Goal: Task Accomplishment & Management: Complete application form

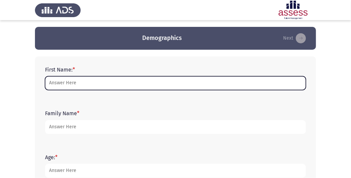
click at [69, 81] on input "First Name: *" at bounding box center [175, 83] width 261 height 14
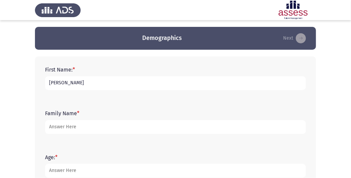
type input "[PERSON_NAME]"
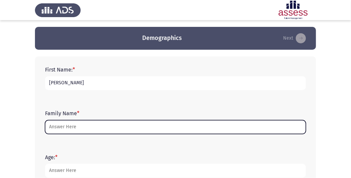
click at [64, 129] on input "Family Name *" at bounding box center [175, 127] width 261 height 14
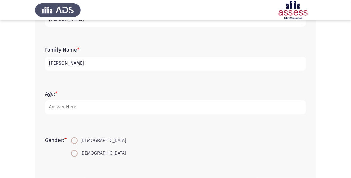
scroll to position [66, 0]
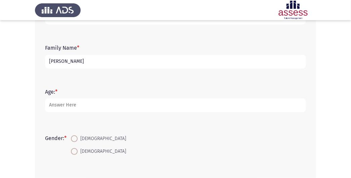
type input "[PERSON_NAME]"
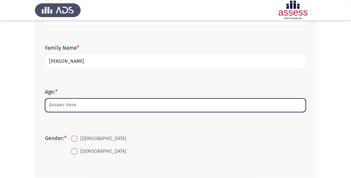
click at [146, 103] on input "Age: *" at bounding box center [175, 106] width 261 height 14
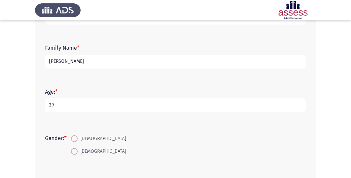
type input "29"
click at [85, 150] on span "[DEMOGRAPHIC_DATA]" at bounding box center [102, 152] width 48 height 8
click at [78, 150] on input "[DEMOGRAPHIC_DATA]" at bounding box center [74, 151] width 7 height 7
radio input "true"
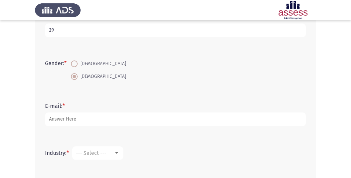
scroll to position [141, 0]
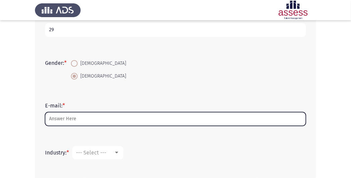
click at [58, 120] on input "E-mail: *" at bounding box center [175, 119] width 261 height 14
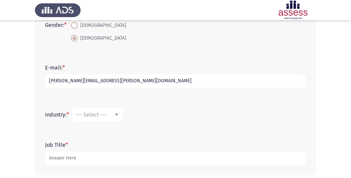
scroll to position [180, 0]
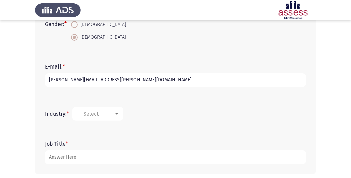
type input "[PERSON_NAME][EMAIL_ADDRESS][PERSON_NAME][DOMAIN_NAME]"
click at [106, 114] on span "--- Select ---" at bounding box center [91, 114] width 30 height 6
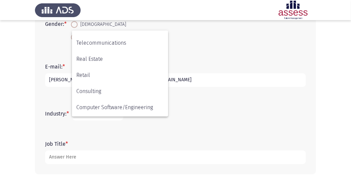
scroll to position [220, 0]
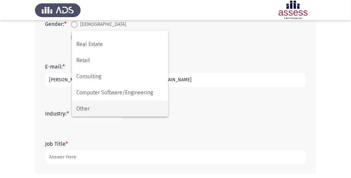
click at [99, 105] on span "Other" at bounding box center [120, 109] width 88 height 16
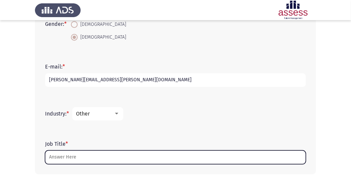
click at [121, 160] on input "Job Title *" at bounding box center [175, 158] width 261 height 14
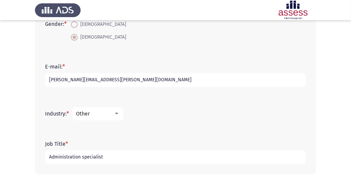
scroll to position [210, 0]
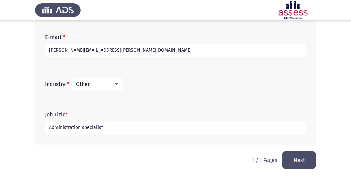
type input "Administration specialist"
click at [293, 161] on button "Next" at bounding box center [300, 160] width 34 height 17
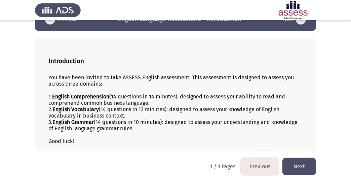
scroll to position [24, 0]
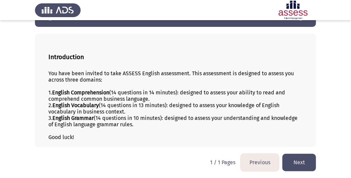
click at [297, 162] on button "Next" at bounding box center [300, 162] width 34 height 17
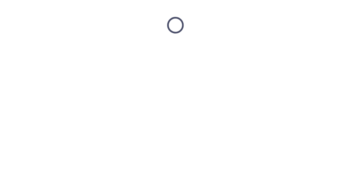
scroll to position [0, 0]
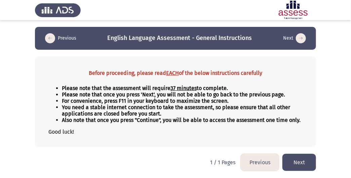
click at [299, 165] on button "Next" at bounding box center [300, 162] width 34 height 17
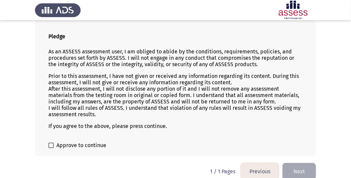
scroll to position [40, 0]
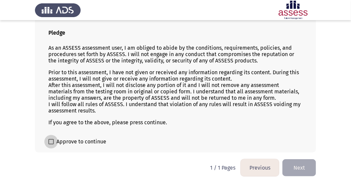
click at [58, 144] on span "Approve to continue" at bounding box center [82, 142] width 50 height 8
click at [51, 145] on input "Approve to continue" at bounding box center [51, 145] width 0 height 0
checkbox input "true"
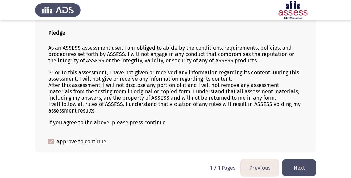
click at [294, 163] on button "Next" at bounding box center [300, 168] width 34 height 17
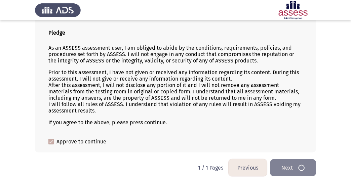
scroll to position [0, 0]
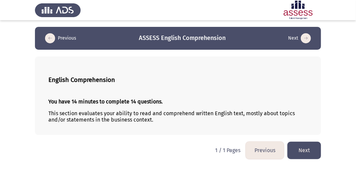
click at [303, 154] on button "Next" at bounding box center [305, 150] width 34 height 17
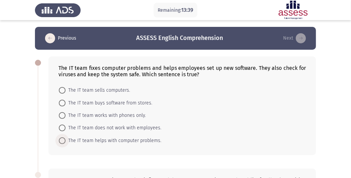
click at [62, 141] on span at bounding box center [62, 141] width 7 height 7
click at [62, 141] on input "The IT team helps with computer problems." at bounding box center [62, 141] width 7 height 7
radio input "true"
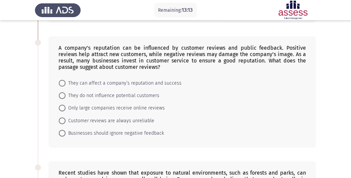
scroll to position [134, 0]
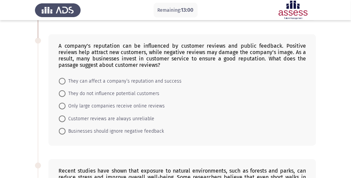
click at [64, 83] on span at bounding box center [62, 81] width 7 height 7
click at [64, 83] on input "They can affect a company’s reputation and success" at bounding box center [62, 81] width 7 height 7
radio input "true"
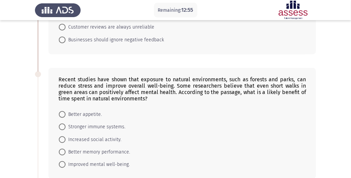
scroll to position [235, 0]
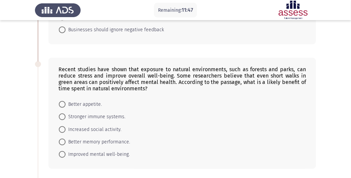
click at [61, 155] on span at bounding box center [62, 154] width 7 height 7
click at [61, 155] on input "Improved mental well-being." at bounding box center [62, 154] width 7 height 7
radio input "true"
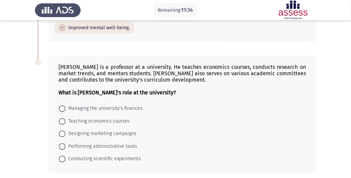
scroll to position [370, 0]
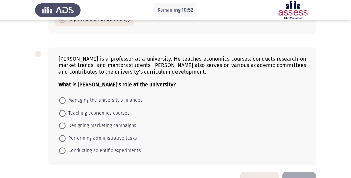
click at [79, 114] on span "Teaching economics courses" at bounding box center [98, 114] width 64 height 8
click at [66, 114] on input "Teaching economics courses" at bounding box center [62, 113] width 7 height 7
radio input "true"
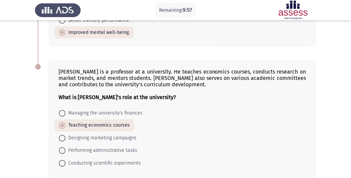
scroll to position [390, 0]
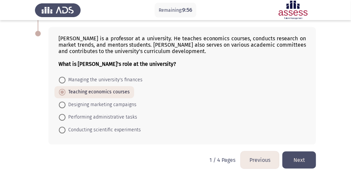
click at [298, 162] on button "Next" at bounding box center [300, 160] width 34 height 17
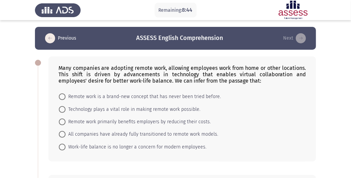
click at [63, 109] on span at bounding box center [62, 109] width 7 height 7
click at [63, 109] on input "Technology plays a vital role in making remote work possible." at bounding box center [62, 109] width 7 height 7
radio input "true"
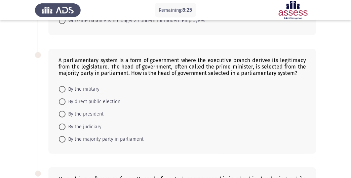
scroll to position [135, 0]
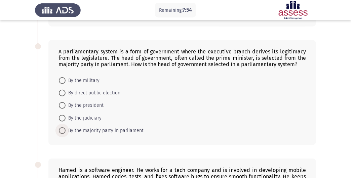
click at [103, 130] on span "By the majority party in parliament" at bounding box center [105, 131] width 78 height 8
click at [66, 130] on input "By the majority party in parliament" at bounding box center [62, 131] width 7 height 7
radio input "true"
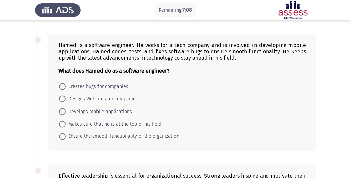
scroll to position [269, 0]
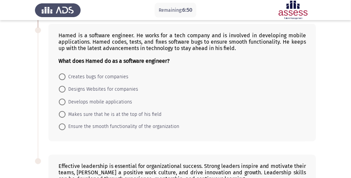
click at [101, 126] on span "Ensure the smooth functionality of the organization" at bounding box center [123, 127] width 114 height 8
click at [66, 126] on input "Ensure the smooth functionality of the organization" at bounding box center [62, 127] width 7 height 7
radio input "true"
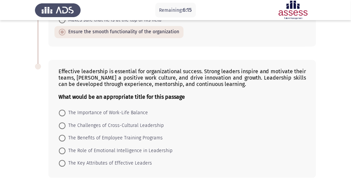
scroll to position [397, 0]
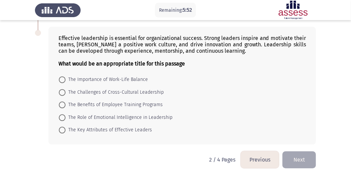
drag, startPoint x: 93, startPoint y: 132, endPoint x: 205, endPoint y: 152, distance: 114.3
click at [94, 132] on span "The Key Attributes of Effective Leaders" at bounding box center [109, 130] width 86 height 8
click at [66, 132] on input "The Key Attributes of Effective Leaders" at bounding box center [62, 130] width 7 height 7
radio input "true"
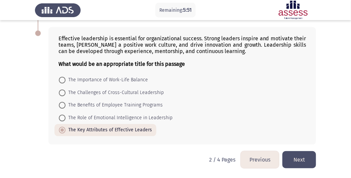
click at [298, 159] on button "Next" at bounding box center [300, 159] width 34 height 17
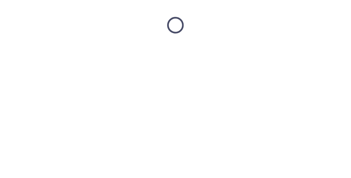
scroll to position [0, 0]
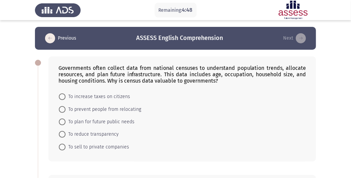
click at [92, 122] on span "To plan for future public needs" at bounding box center [100, 122] width 69 height 8
click at [66, 122] on input "To plan for future public needs" at bounding box center [62, 122] width 7 height 7
radio input "true"
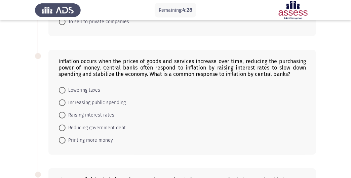
scroll to position [135, 0]
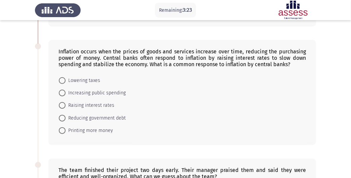
click at [88, 79] on span "Lowering taxes" at bounding box center [83, 81] width 35 height 8
click at [66, 79] on input "Lowering taxes" at bounding box center [62, 80] width 7 height 7
radio input "true"
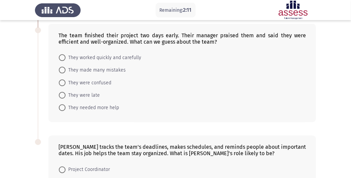
scroll to position [236, 0]
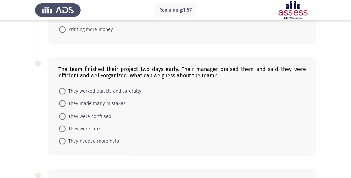
click at [110, 90] on span "They worked quickly and carefully" at bounding box center [104, 92] width 76 height 8
click at [66, 90] on input "They worked quickly and carefully" at bounding box center [62, 91] width 7 height 7
radio input "true"
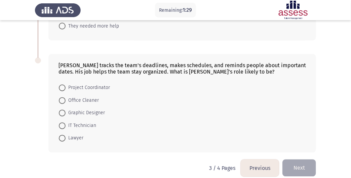
scroll to position [359, 0]
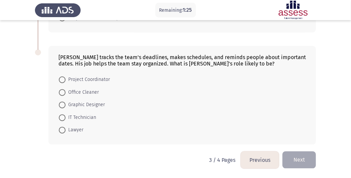
click at [83, 83] on span "Project Coordinator" at bounding box center [88, 80] width 44 height 8
click at [66, 83] on input "Project Coordinator" at bounding box center [62, 80] width 7 height 7
radio input "true"
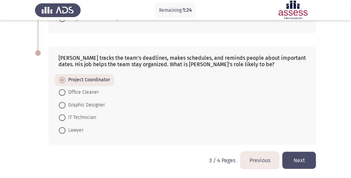
click at [301, 164] on button "Next" at bounding box center [300, 160] width 34 height 17
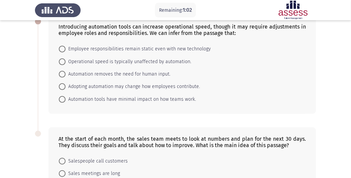
scroll to position [0, 0]
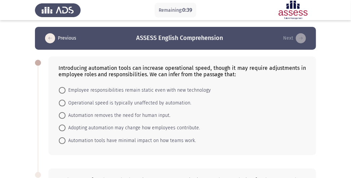
click at [133, 126] on span "Adopting automation may change how employees contribute." at bounding box center [133, 128] width 135 height 8
click at [66, 126] on input "Adopting automation may change how employees contribute." at bounding box center [62, 128] width 7 height 7
radio input "true"
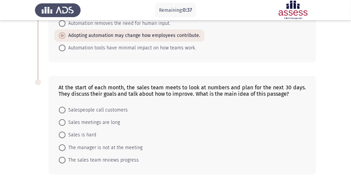
scroll to position [101, 0]
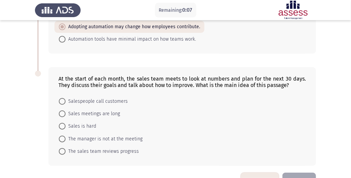
click at [90, 153] on span "The sales team reviews progress" at bounding box center [102, 152] width 73 height 8
click at [66, 153] on input "The sales team reviews progress" at bounding box center [62, 151] width 7 height 7
radio input "true"
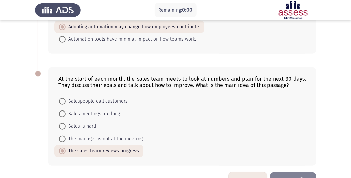
scroll to position [0, 0]
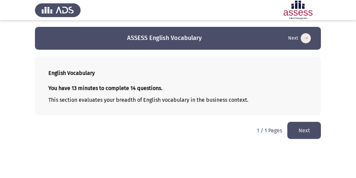
click at [306, 132] on button "Next" at bounding box center [305, 130] width 34 height 17
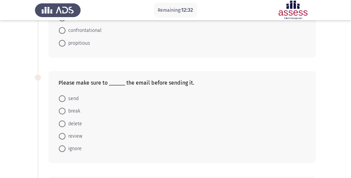
scroll to position [101, 0]
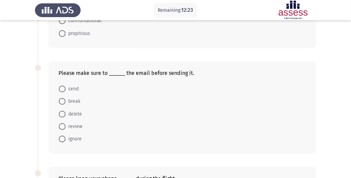
click at [76, 128] on span "review" at bounding box center [74, 127] width 17 height 8
click at [66, 128] on input "review" at bounding box center [62, 127] width 7 height 7
radio input "true"
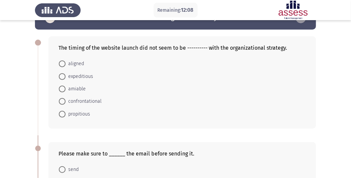
scroll to position [0, 0]
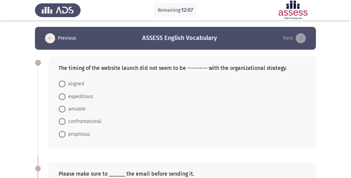
click at [64, 86] on span at bounding box center [62, 84] width 7 height 7
click at [64, 86] on input "aligned" at bounding box center [62, 84] width 7 height 7
radio input "true"
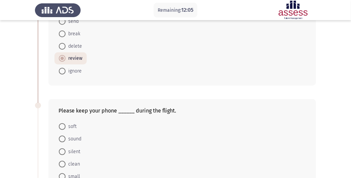
scroll to position [202, 0]
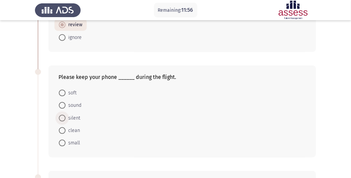
click at [72, 118] on span "silent" at bounding box center [73, 118] width 15 height 8
click at [66, 118] on input "silent" at bounding box center [62, 118] width 7 height 7
radio input "true"
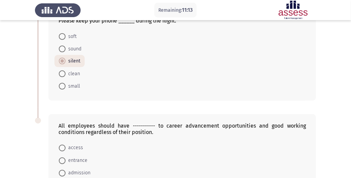
scroll to position [293, 0]
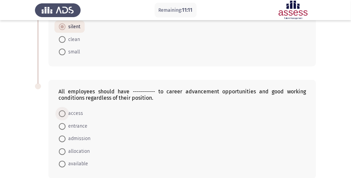
click at [79, 112] on span "access" at bounding box center [75, 114] width 18 height 8
click at [66, 112] on input "access" at bounding box center [62, 114] width 7 height 7
radio input "true"
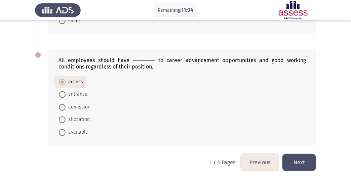
scroll to position [326, 0]
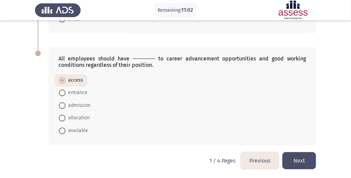
click at [297, 157] on button "Next" at bounding box center [300, 160] width 34 height 17
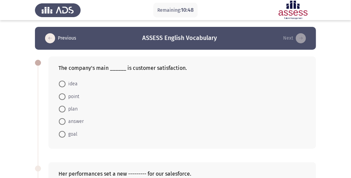
click at [63, 134] on span at bounding box center [62, 134] width 7 height 7
click at [63, 134] on input "goal" at bounding box center [62, 134] width 7 height 7
radio input "true"
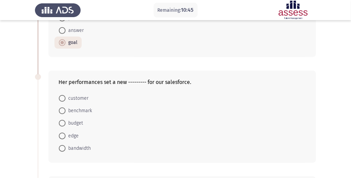
scroll to position [101, 0]
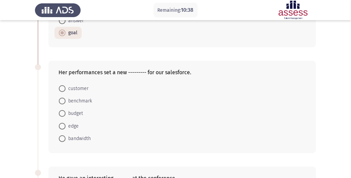
click at [76, 113] on span "budget" at bounding box center [75, 114] width 18 height 8
click at [66, 113] on input "budget" at bounding box center [62, 113] width 7 height 7
radio input "true"
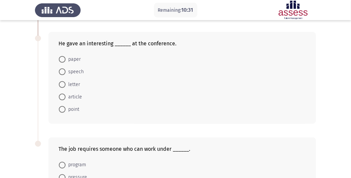
scroll to position [202, 0]
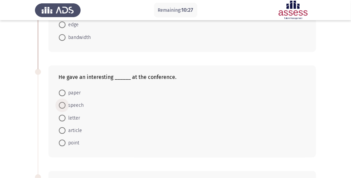
click at [75, 105] on span "speech" at bounding box center [75, 106] width 18 height 8
click at [66, 105] on input "speech" at bounding box center [62, 105] width 7 height 7
radio input "true"
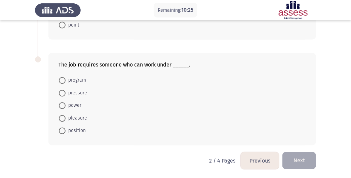
scroll to position [320, 0]
click at [76, 92] on span "pressure" at bounding box center [77, 94] width 22 height 8
click at [66, 92] on input "pressure" at bounding box center [62, 93] width 7 height 7
radio input "true"
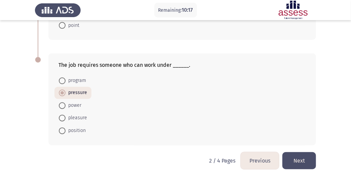
click at [294, 157] on button "Next" at bounding box center [300, 160] width 34 height 17
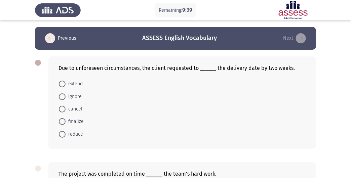
click at [76, 86] on span "extend" at bounding box center [74, 84] width 17 height 8
click at [66, 86] on input "extend" at bounding box center [62, 84] width 7 height 7
radio input "true"
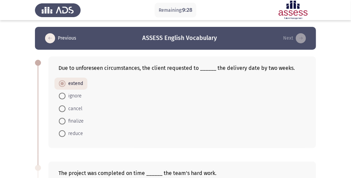
click at [74, 136] on span "reduce" at bounding box center [75, 134] width 18 height 8
click at [66, 136] on input "reduce" at bounding box center [62, 134] width 7 height 7
radio input "true"
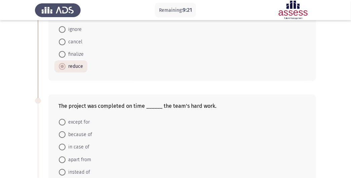
scroll to position [101, 0]
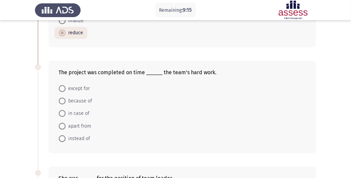
click at [76, 100] on span "because of" at bounding box center [79, 101] width 27 height 8
click at [66, 100] on input "because of" at bounding box center [62, 101] width 7 height 7
radio input "true"
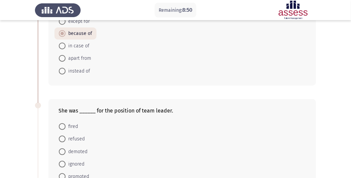
scroll to position [202, 0]
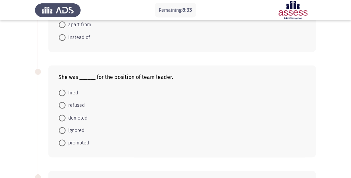
click at [83, 141] on span "promoted" at bounding box center [78, 143] width 24 height 8
click at [66, 141] on input "promoted" at bounding box center [62, 143] width 7 height 7
radio input "true"
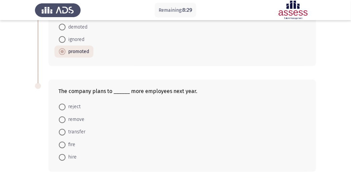
scroll to position [303, 0]
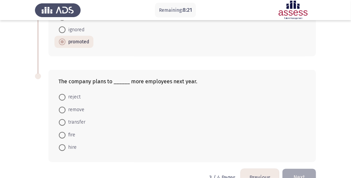
click at [76, 146] on span "hire" at bounding box center [71, 148] width 11 height 8
click at [66, 146] on input "hire" at bounding box center [62, 148] width 7 height 7
radio input "true"
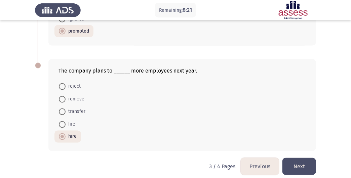
scroll to position [319, 0]
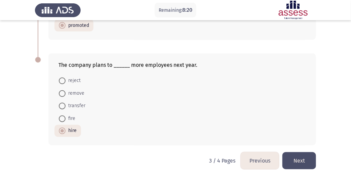
click at [299, 162] on button "Next" at bounding box center [300, 160] width 34 height 17
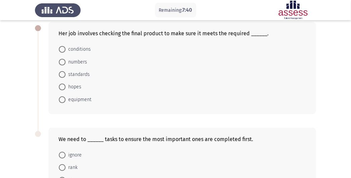
scroll to position [0, 0]
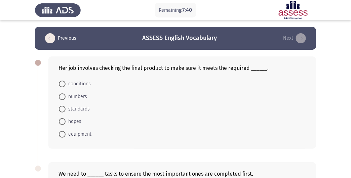
click at [60, 110] on span at bounding box center [62, 109] width 7 height 7
click at [60, 110] on input "standards" at bounding box center [62, 109] width 7 height 7
radio input "true"
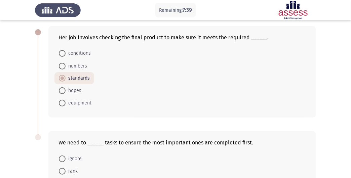
scroll to position [101, 0]
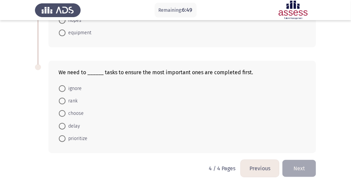
click at [67, 138] on span "prioritize" at bounding box center [77, 139] width 22 height 8
click at [66, 138] on input "prioritize" at bounding box center [62, 139] width 7 height 7
radio input "true"
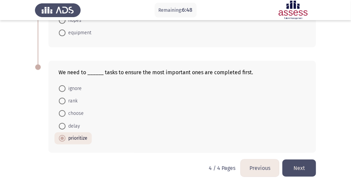
click at [301, 168] on button "Next" at bounding box center [300, 168] width 34 height 17
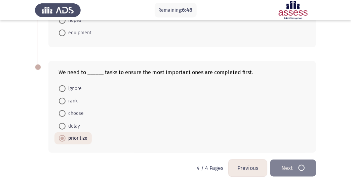
scroll to position [0, 0]
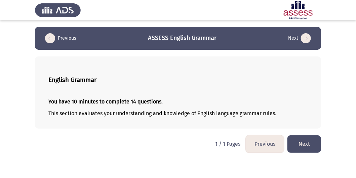
click at [301, 148] on button "Next" at bounding box center [305, 144] width 34 height 17
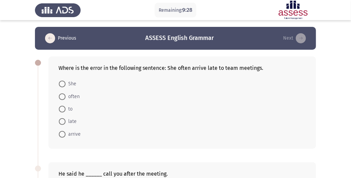
click at [74, 132] on span "arrive" at bounding box center [73, 135] width 15 height 8
click at [66, 132] on input "arrive" at bounding box center [62, 134] width 7 height 7
radio input "true"
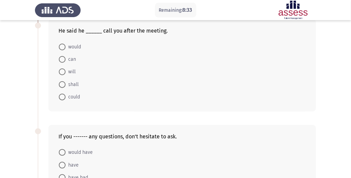
scroll to position [135, 0]
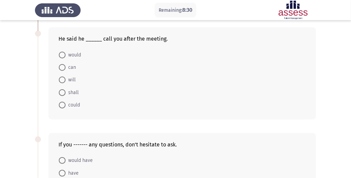
click at [75, 56] on span "would" at bounding box center [73, 55] width 15 height 8
click at [66, 56] on input "would" at bounding box center [62, 55] width 7 height 7
radio input "true"
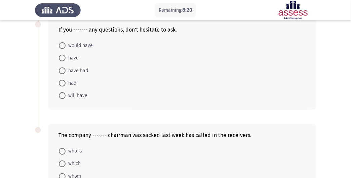
scroll to position [236, 0]
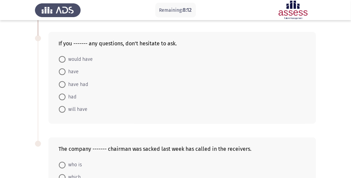
click at [72, 69] on span "have" at bounding box center [72, 72] width 13 height 8
click at [66, 69] on input "have" at bounding box center [62, 72] width 7 height 7
radio input "true"
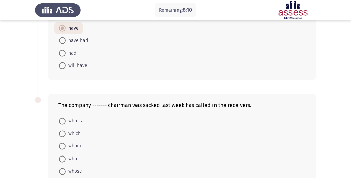
scroll to position [303, 0]
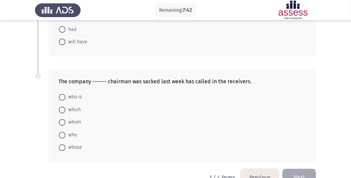
click at [77, 150] on span "whose" at bounding box center [74, 148] width 16 height 8
click at [66, 150] on input "whose" at bounding box center [62, 148] width 7 height 7
radio input "true"
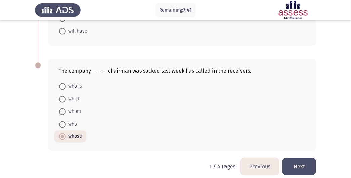
scroll to position [319, 0]
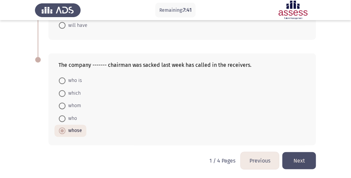
click at [303, 158] on button "Next" at bounding box center [300, 160] width 34 height 17
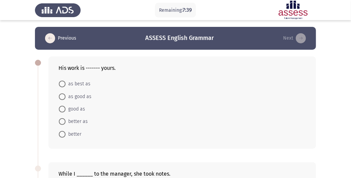
scroll to position [34, 0]
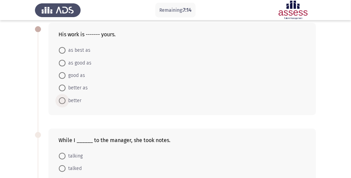
click at [72, 101] on span "better" at bounding box center [74, 101] width 16 height 8
click at [66, 101] on input "better" at bounding box center [62, 101] width 7 height 7
radio input "true"
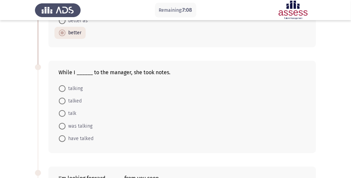
click at [88, 125] on span "was talking" at bounding box center [79, 127] width 27 height 8
click at [66, 125] on input "was talking" at bounding box center [62, 126] width 7 height 7
radio input "true"
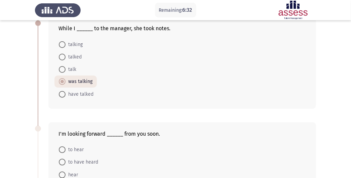
scroll to position [168, 0]
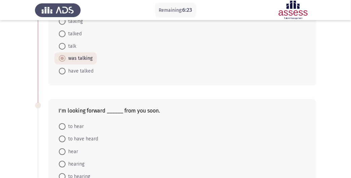
click at [133, 91] on div "While I ______ to the manager, she took notes. talking talked talk was talking …" at bounding box center [175, 39] width 281 height 105
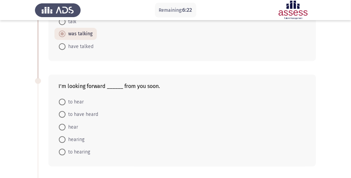
scroll to position [202, 0]
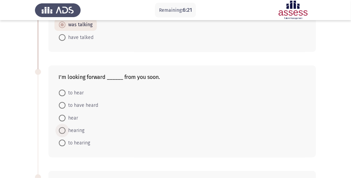
drag, startPoint x: 79, startPoint y: 129, endPoint x: 100, endPoint y: 128, distance: 21.3
click at [79, 129] on span "hearing" at bounding box center [75, 131] width 19 height 8
click at [66, 129] on input "hearing" at bounding box center [62, 131] width 7 height 7
radio input "true"
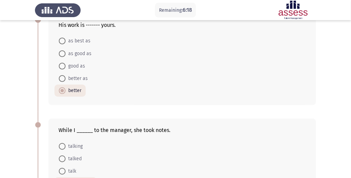
scroll to position [34, 0]
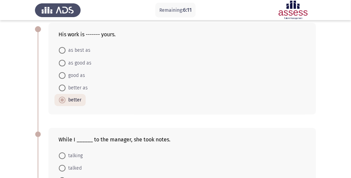
click at [77, 62] on span "as good as" at bounding box center [79, 63] width 26 height 8
click at [66, 62] on input "as good as" at bounding box center [62, 63] width 7 height 7
radio input "true"
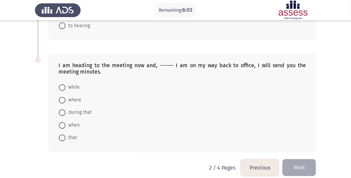
scroll to position [326, 0]
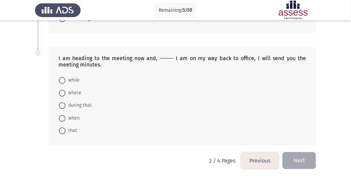
click at [71, 120] on span "when" at bounding box center [73, 119] width 14 height 8
click at [66, 120] on input "when" at bounding box center [62, 118] width 7 height 7
radio input "true"
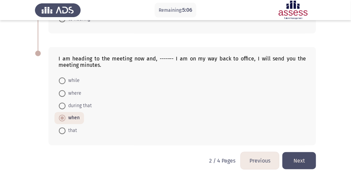
click at [289, 156] on button "Next" at bounding box center [300, 160] width 34 height 17
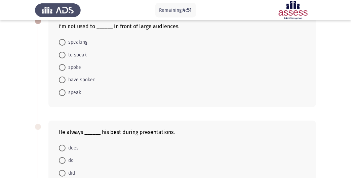
scroll to position [34, 0]
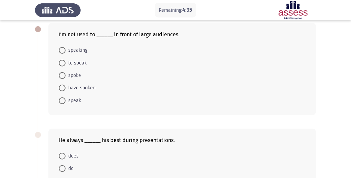
click at [70, 156] on span "does" at bounding box center [72, 156] width 13 height 8
click at [66, 156] on input "does" at bounding box center [62, 156] width 7 height 7
radio input "true"
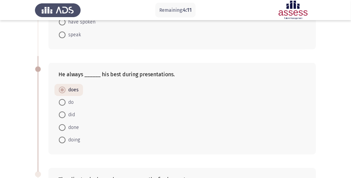
scroll to position [0, 0]
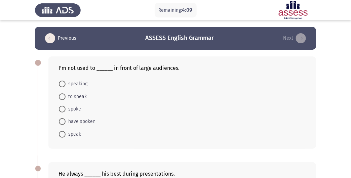
click at [81, 80] on span "speaking" at bounding box center [77, 84] width 22 height 8
click at [66, 81] on input "speaking" at bounding box center [62, 84] width 7 height 7
radio input "true"
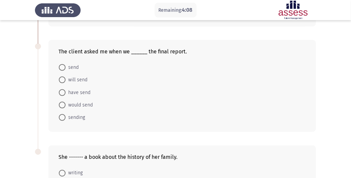
scroll to position [236, 0]
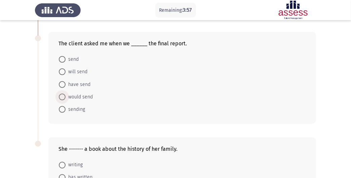
drag, startPoint x: 85, startPoint y: 97, endPoint x: 172, endPoint y: 103, distance: 87.0
click at [85, 97] on span "would send" at bounding box center [79, 97] width 27 height 8
click at [66, 97] on input "would send" at bounding box center [62, 97] width 7 height 7
radio input "true"
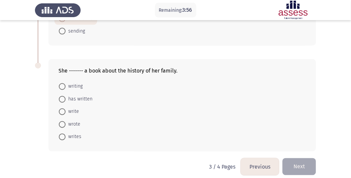
scroll to position [320, 0]
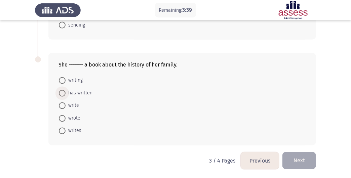
click at [72, 94] on span "has written" at bounding box center [79, 94] width 27 height 8
click at [66, 94] on input "has written" at bounding box center [62, 93] width 7 height 7
radio input "true"
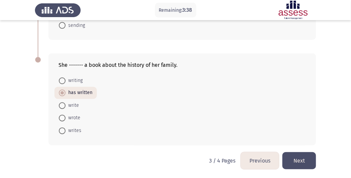
click at [307, 154] on button "Next" at bounding box center [300, 160] width 34 height 17
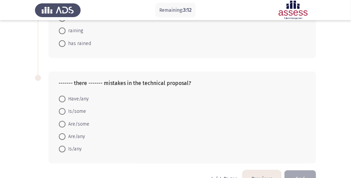
scroll to position [101, 0]
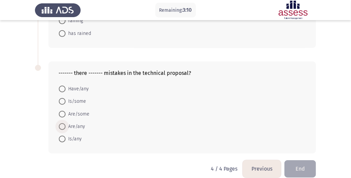
click at [81, 126] on span "Are/any" at bounding box center [76, 127] width 20 height 8
click at [66, 126] on input "Are/any" at bounding box center [62, 127] width 7 height 7
radio input "true"
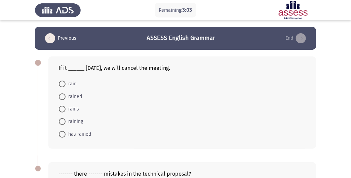
click at [74, 110] on span "rains" at bounding box center [72, 109] width 13 height 8
click at [66, 110] on input "rains" at bounding box center [62, 109] width 7 height 7
radio input "true"
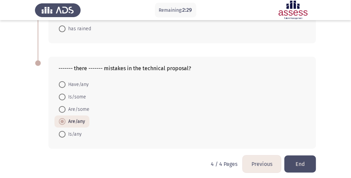
scroll to position [109, 0]
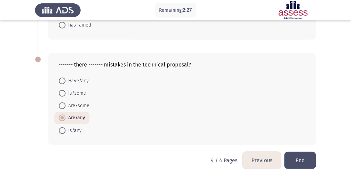
click at [309, 158] on button "End" at bounding box center [301, 160] width 32 height 17
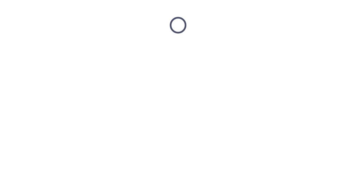
scroll to position [0, 0]
